Goal: Transaction & Acquisition: Purchase product/service

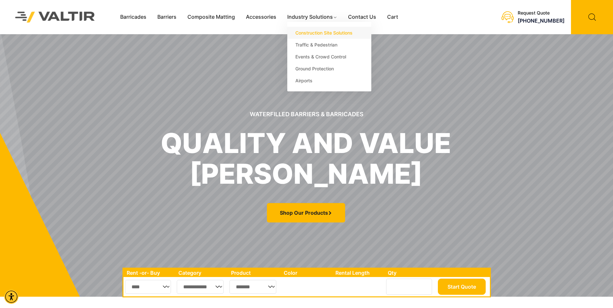
click at [309, 30] on link "Construction Site Solutions" at bounding box center [329, 33] width 84 height 12
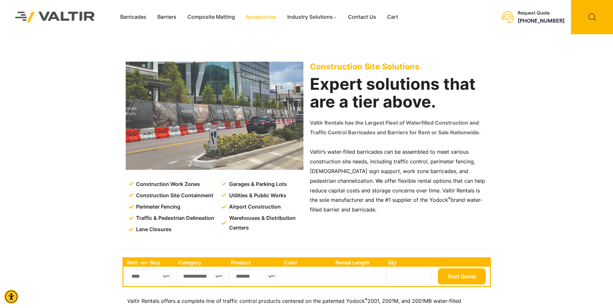
click at [257, 16] on link "Accessories" at bounding box center [261, 17] width 41 height 10
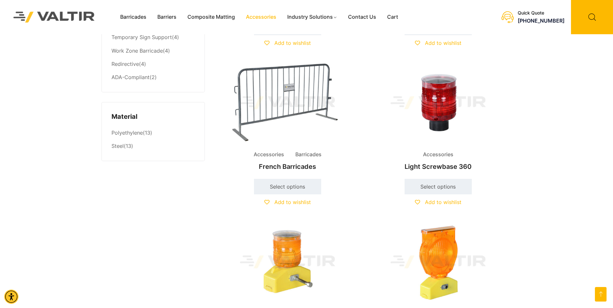
scroll to position [388, 0]
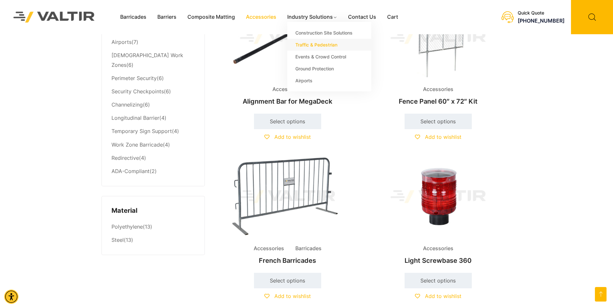
click at [308, 46] on link "Traffic & Pedestrian" at bounding box center [329, 45] width 84 height 12
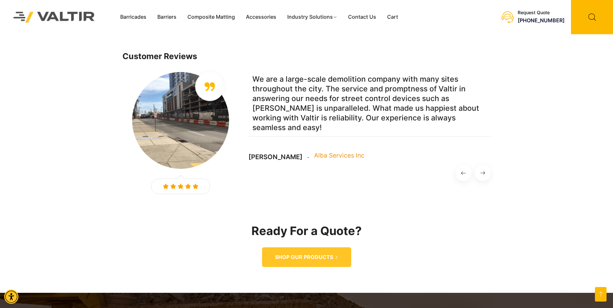
scroll to position [731, 0]
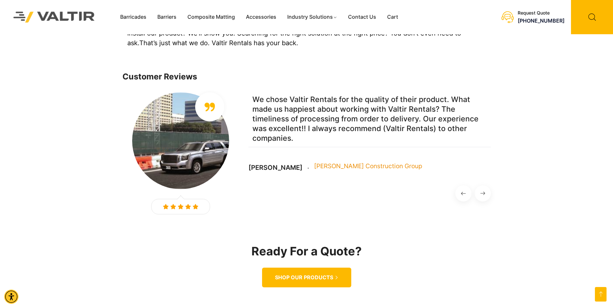
click at [285, 275] on span "SHOP OUR PRODUCTS" at bounding box center [304, 278] width 58 height 7
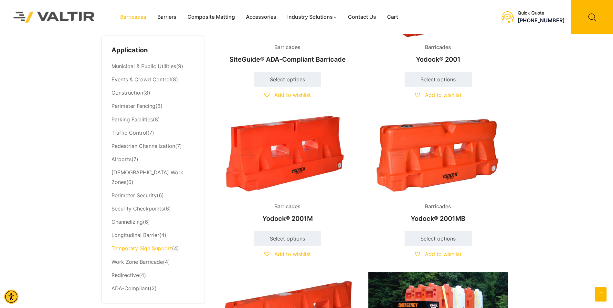
scroll to position [259, 0]
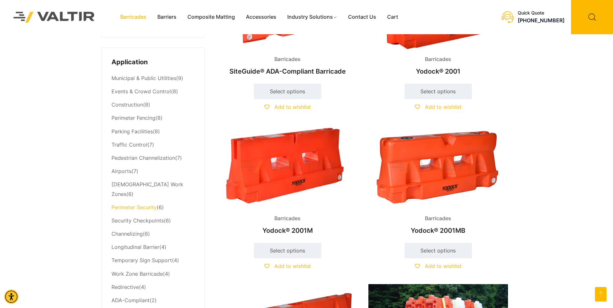
click at [138, 204] on link "Perimeter Security" at bounding box center [134, 207] width 45 height 6
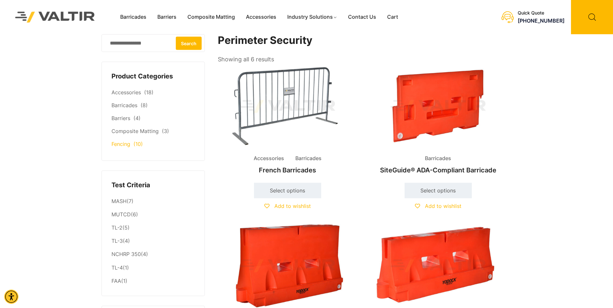
click at [119, 147] on link "Fencing" at bounding box center [121, 144] width 19 height 6
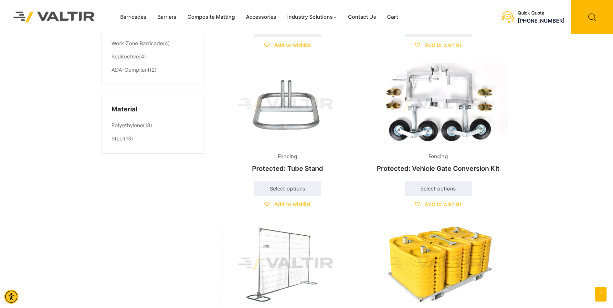
scroll to position [550, 0]
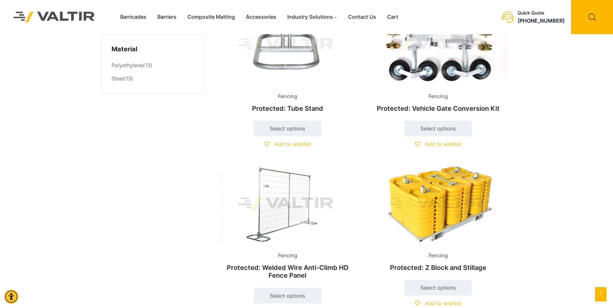
click at [274, 199] on img at bounding box center [288, 204] width 140 height 84
click at [276, 296] on link "Select options" at bounding box center [287, 296] width 67 height 16
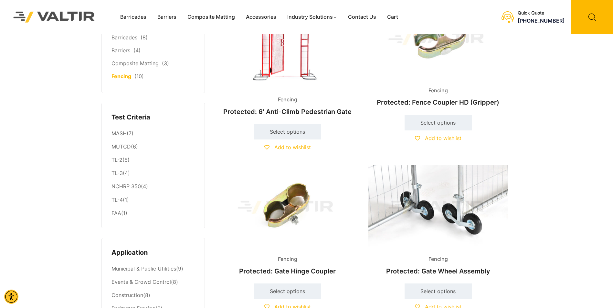
scroll to position [32, 0]
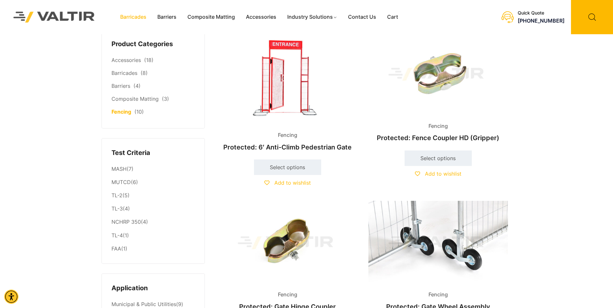
click at [137, 18] on link "Barricades" at bounding box center [133, 17] width 37 height 10
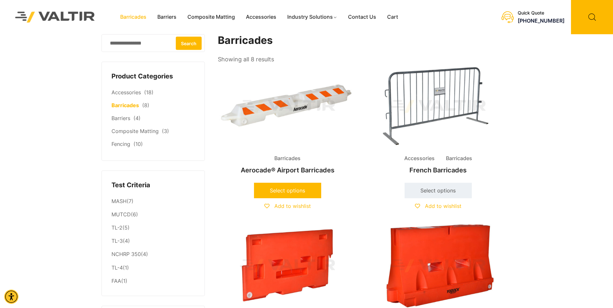
click at [299, 190] on link "Select options" at bounding box center [287, 191] width 67 height 16
click at [120, 146] on link "Fencing" at bounding box center [121, 144] width 19 height 6
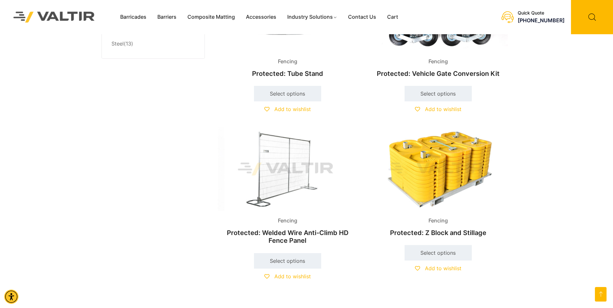
scroll to position [647, 0]
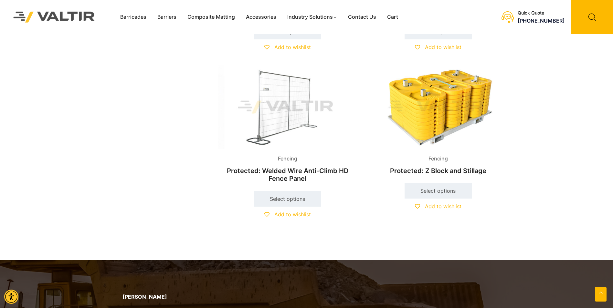
drag, startPoint x: 265, startPoint y: 106, endPoint x: 562, endPoint y: 134, distance: 298.2
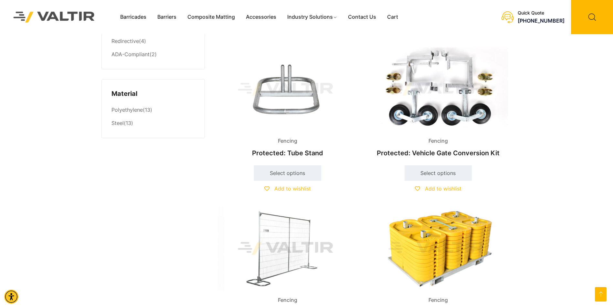
scroll to position [453, 0]
